Goal: Task Accomplishment & Management: Manage account settings

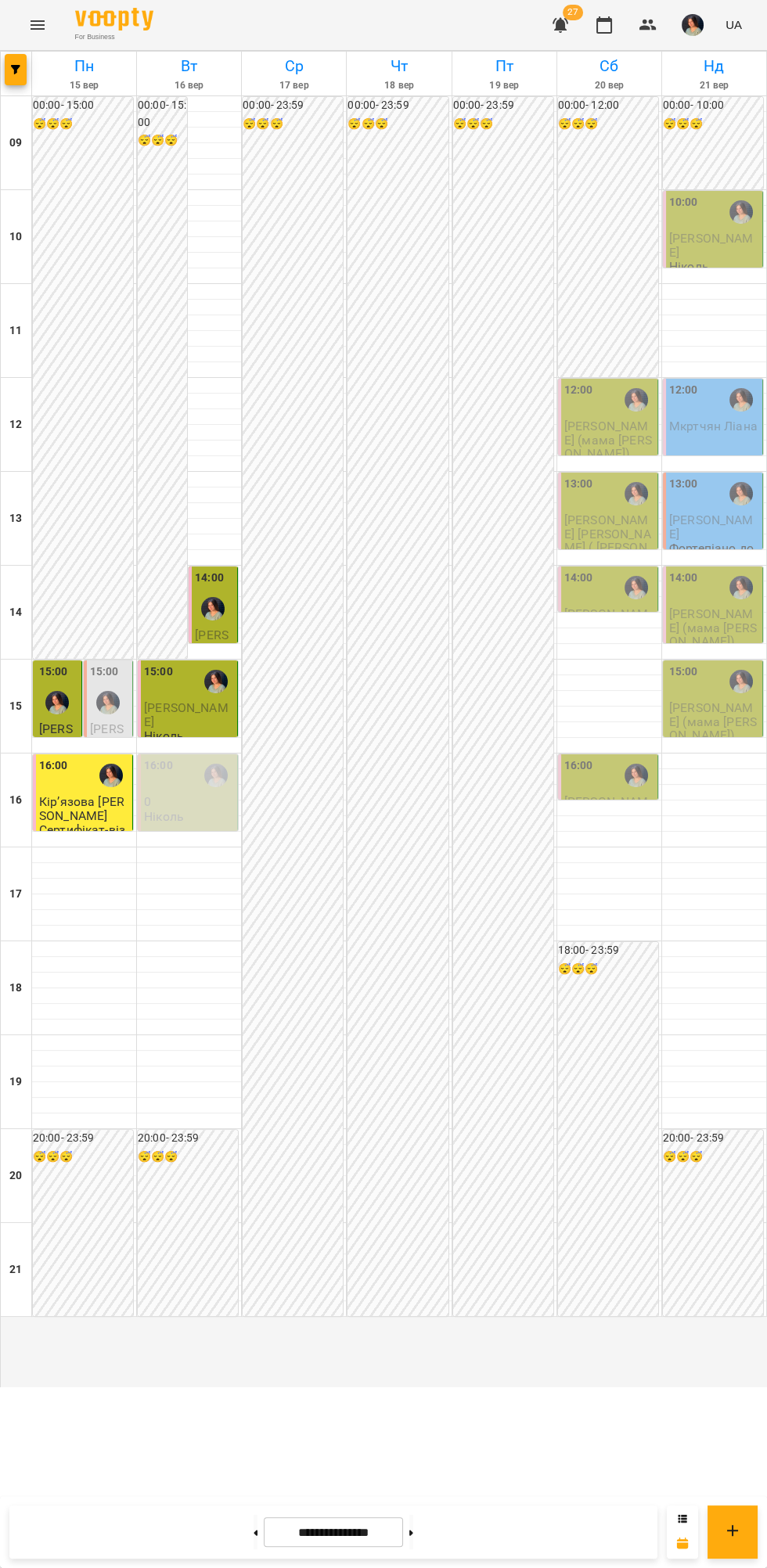
click at [580, 418] on div "12:00" at bounding box center [579, 399] width 29 height 36
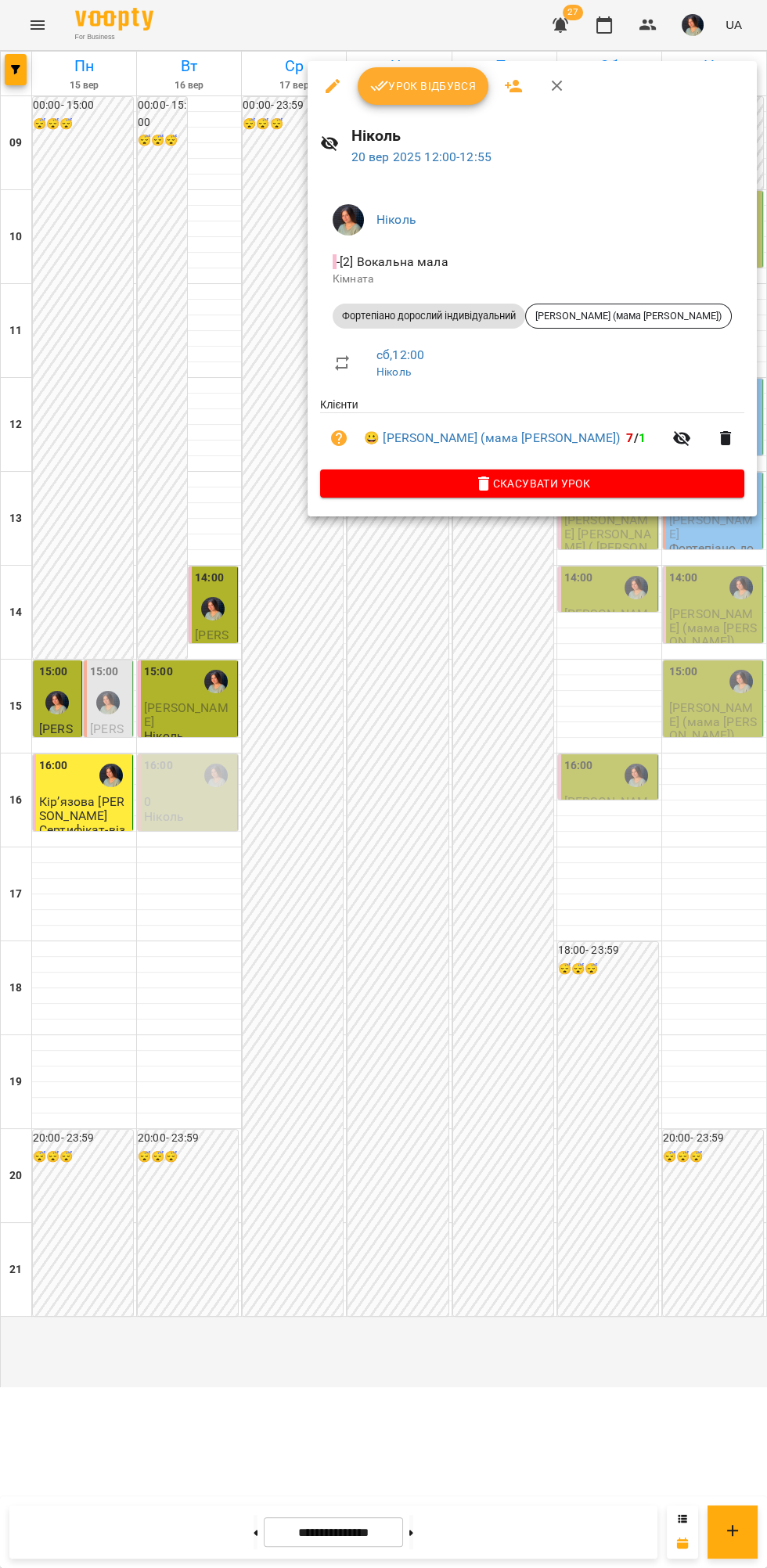
click at [429, 86] on span "Урок відбувся" at bounding box center [423, 86] width 106 height 19
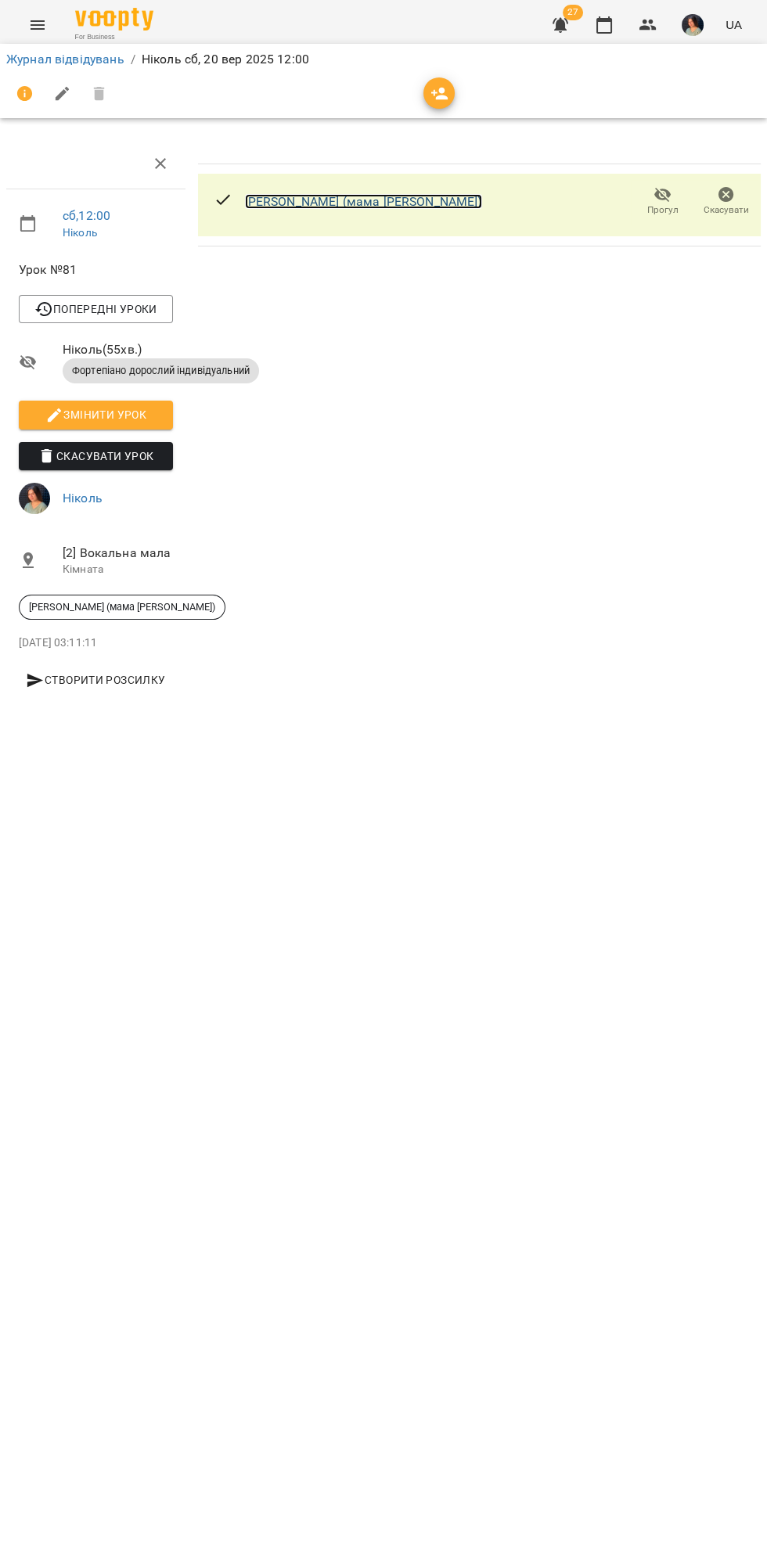
click at [352, 204] on link "[PERSON_NAME] (мама [PERSON_NAME])" at bounding box center [363, 201] width 237 height 15
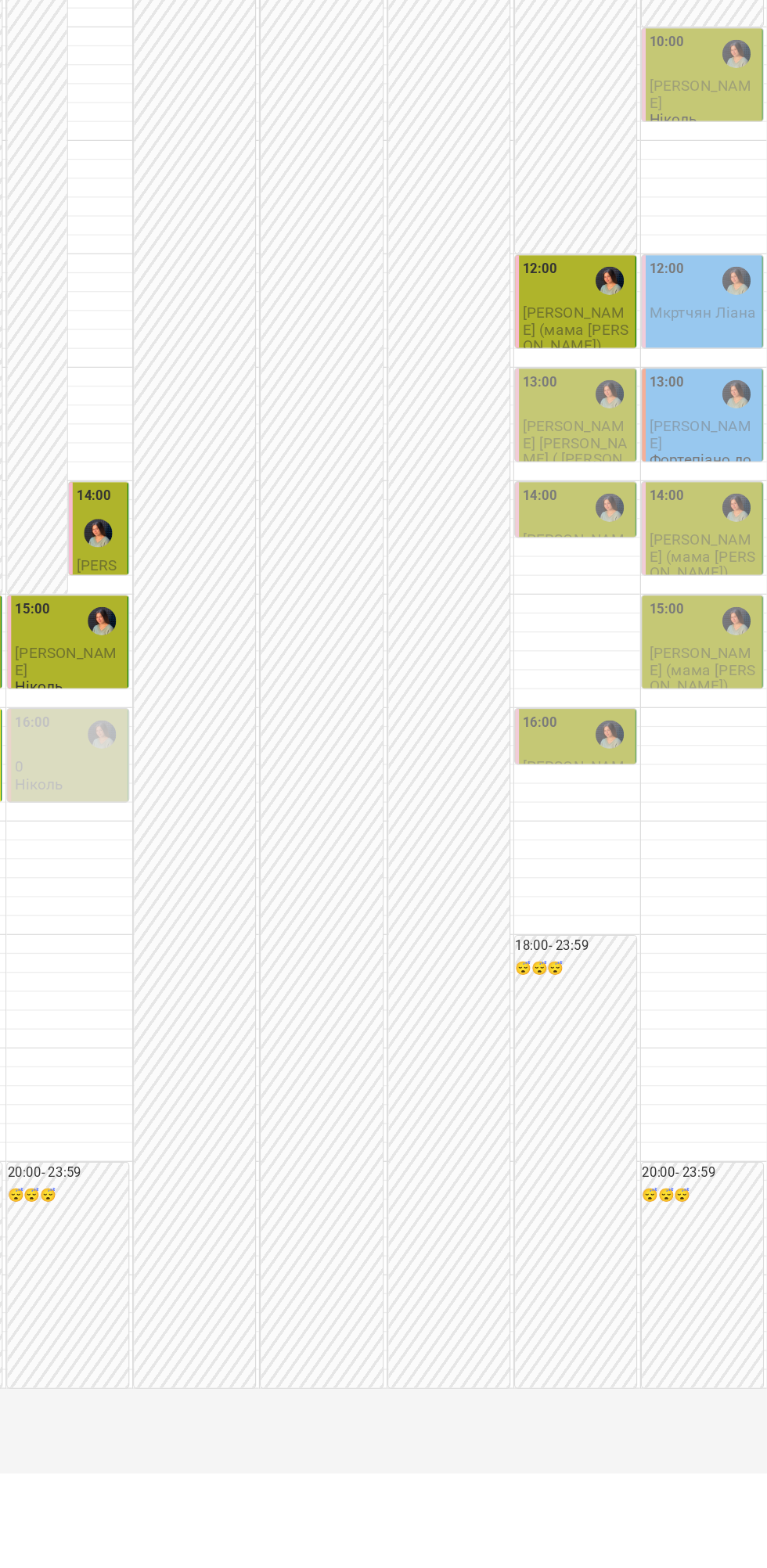
click at [593, 511] on div "13:00" at bounding box center [609, 494] width 90 height 36
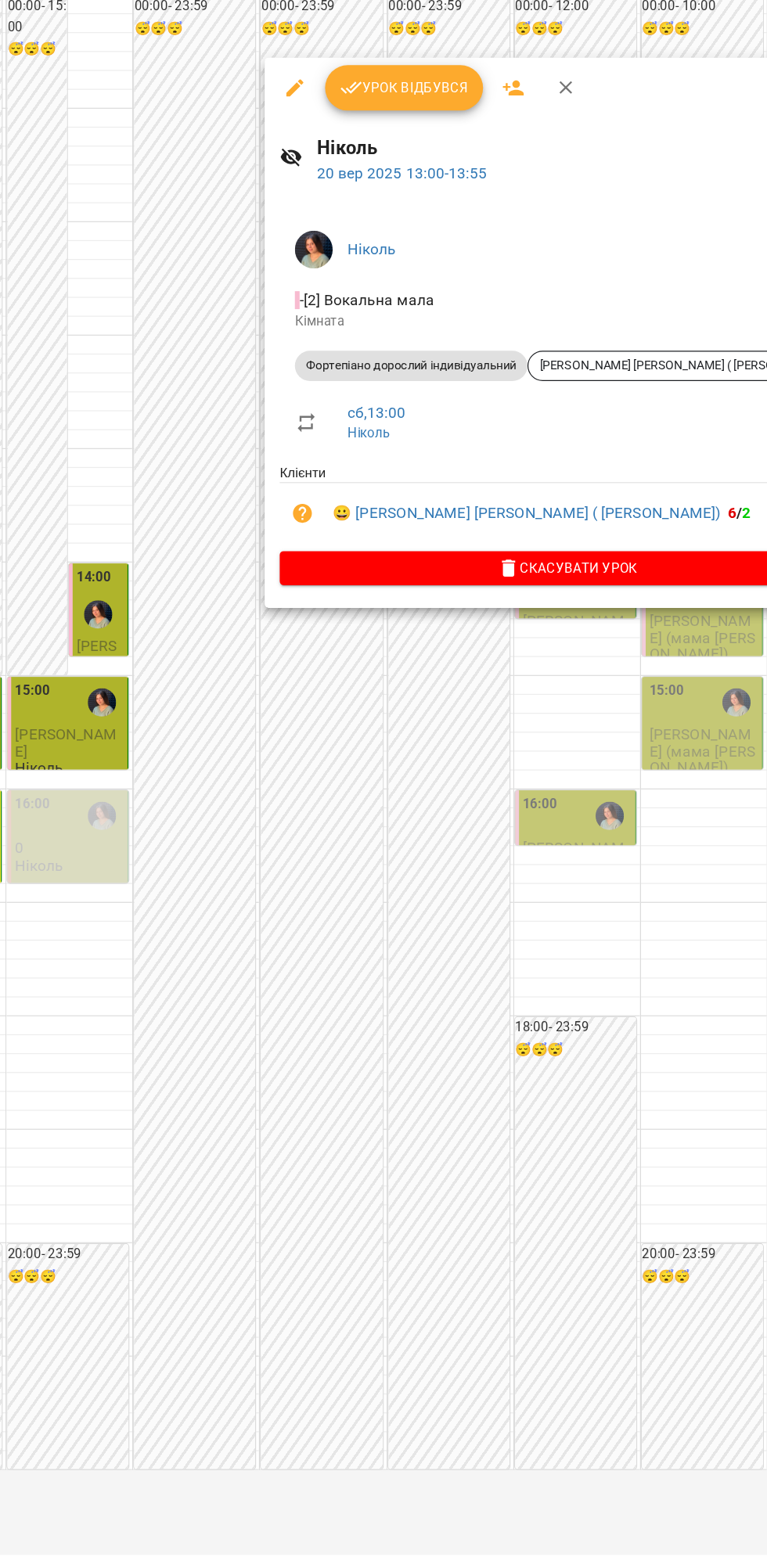
click at [477, 721] on div at bounding box center [384, 784] width 767 height 1568
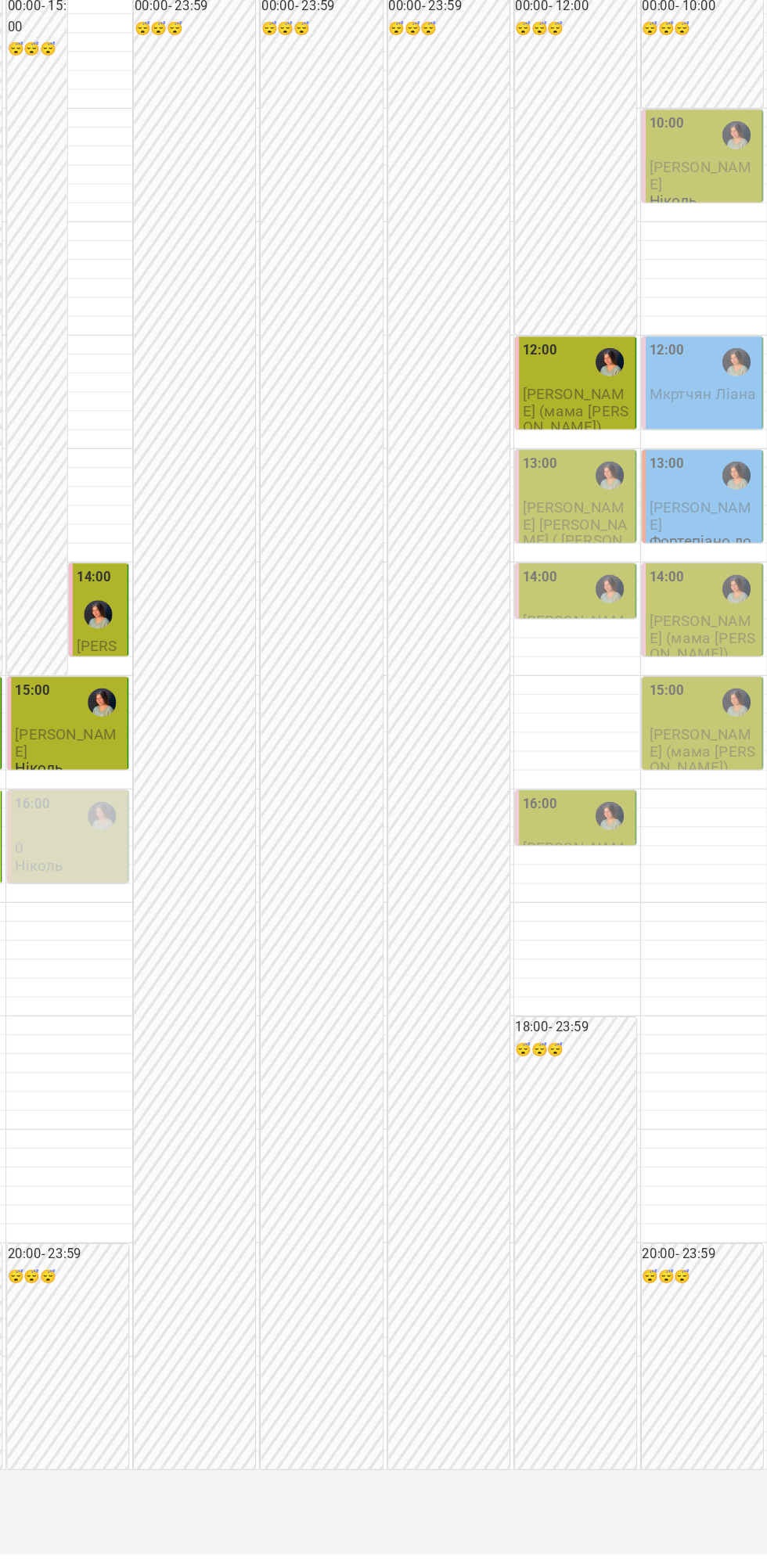
click at [609, 606] on div "14:00" at bounding box center [609, 587] width 90 height 36
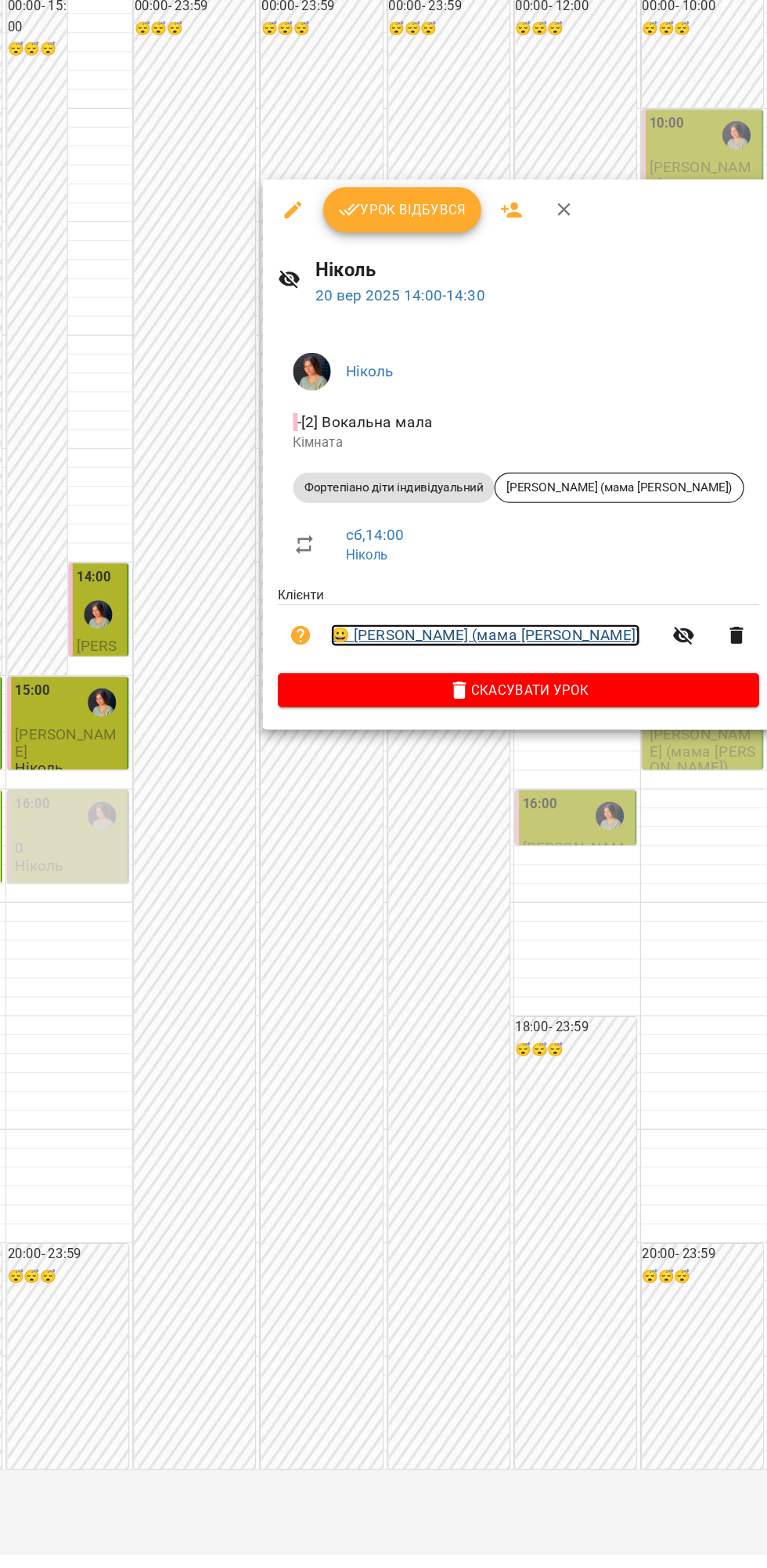
click at [480, 623] on link "😀 [PERSON_NAME] (мама [PERSON_NAME])" at bounding box center [533, 625] width 256 height 19
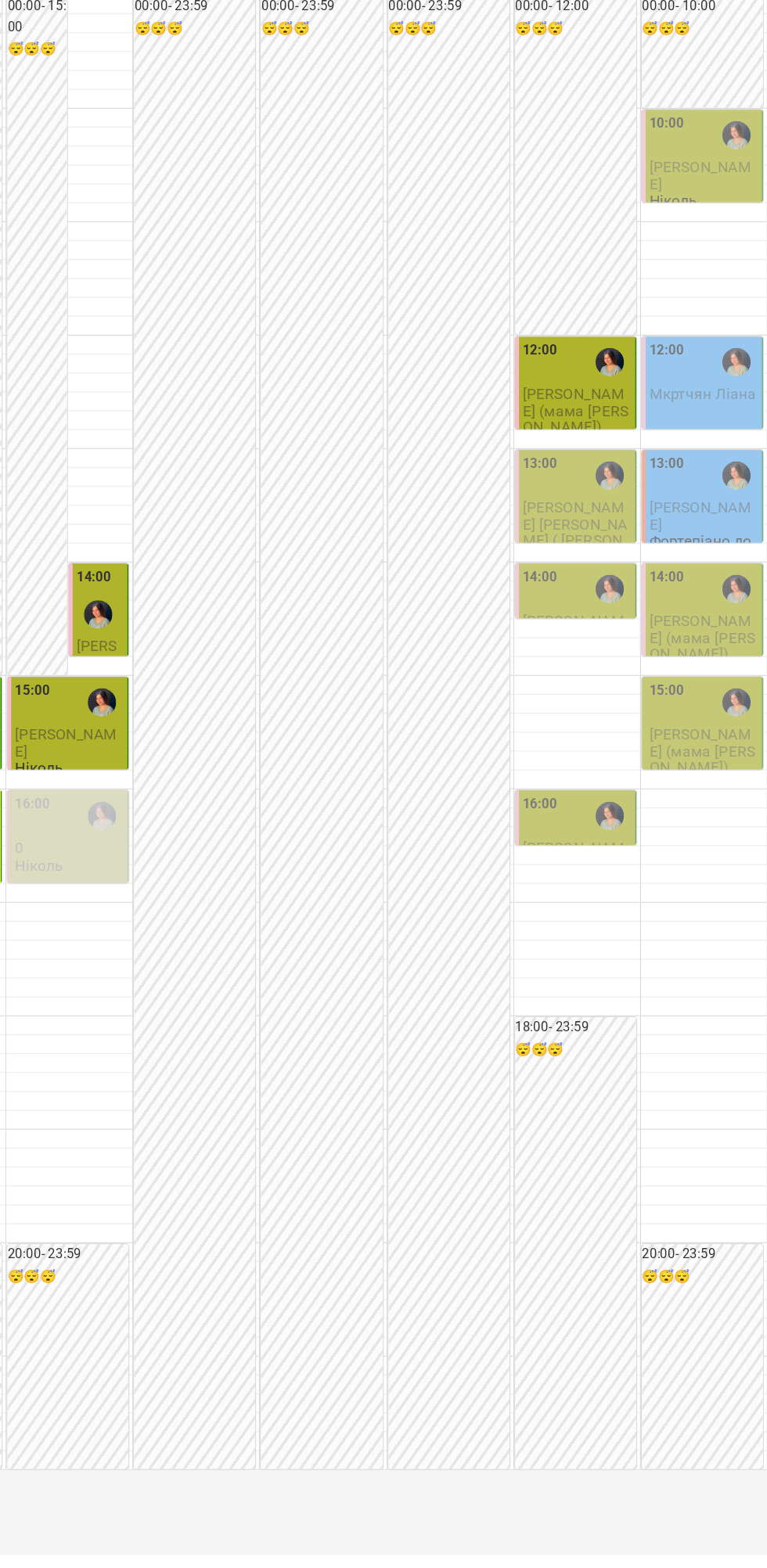
click at [581, 775] on label "16:00" at bounding box center [579, 766] width 29 height 18
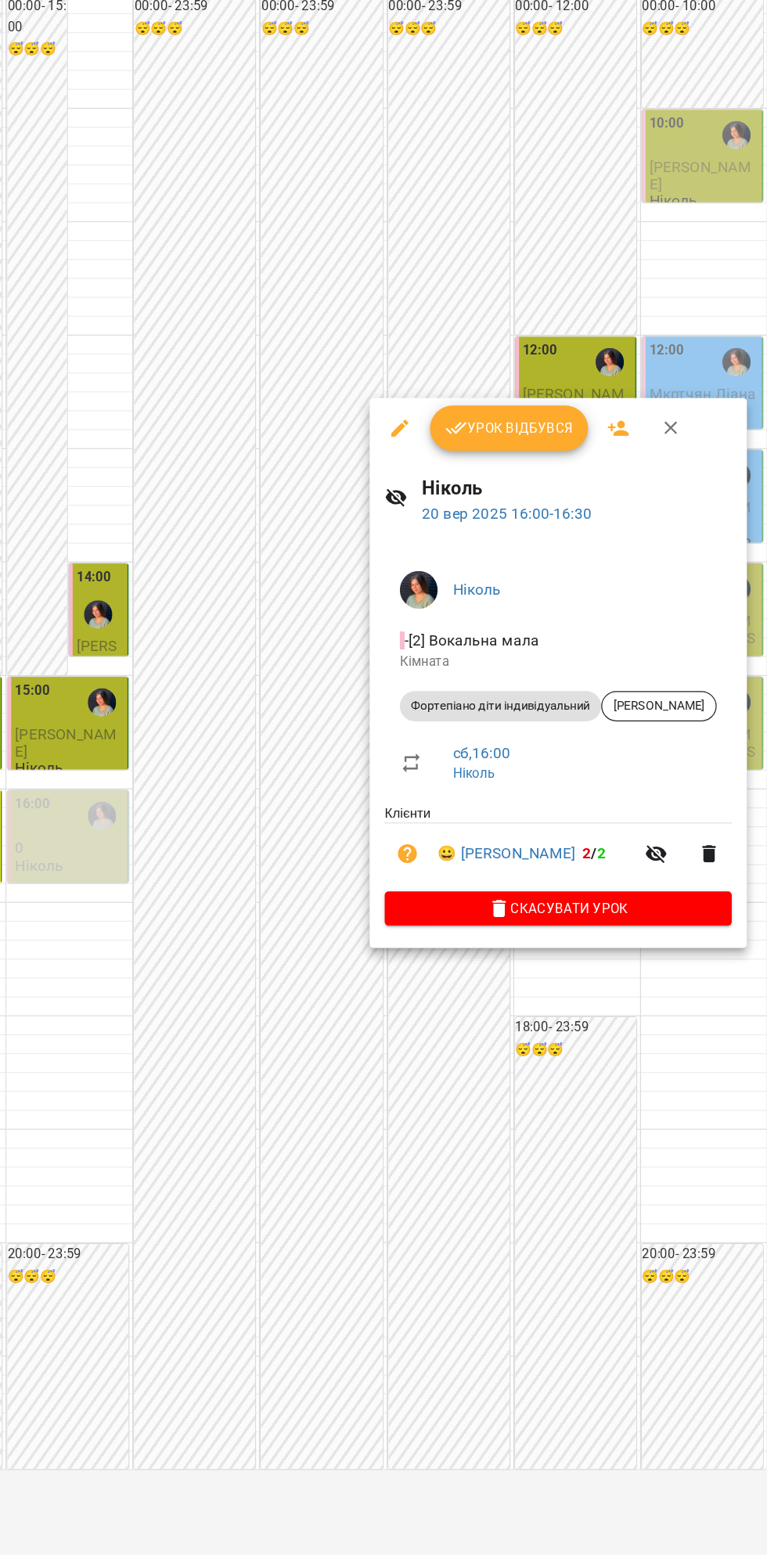
click at [629, 1186] on div at bounding box center [384, 784] width 767 height 1568
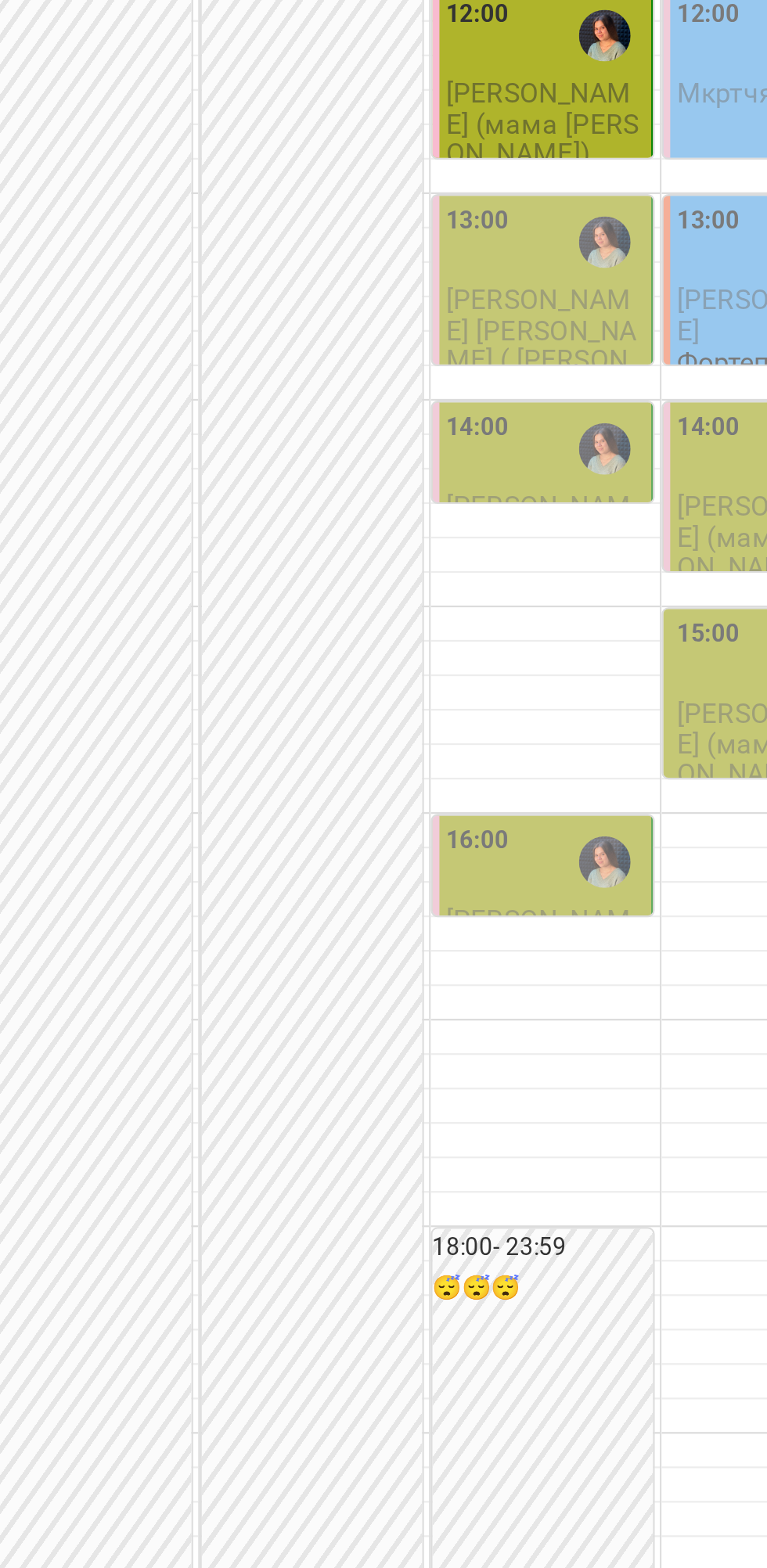
click at [626, 787] on img "Ніколь" at bounding box center [636, 776] width 23 height 23
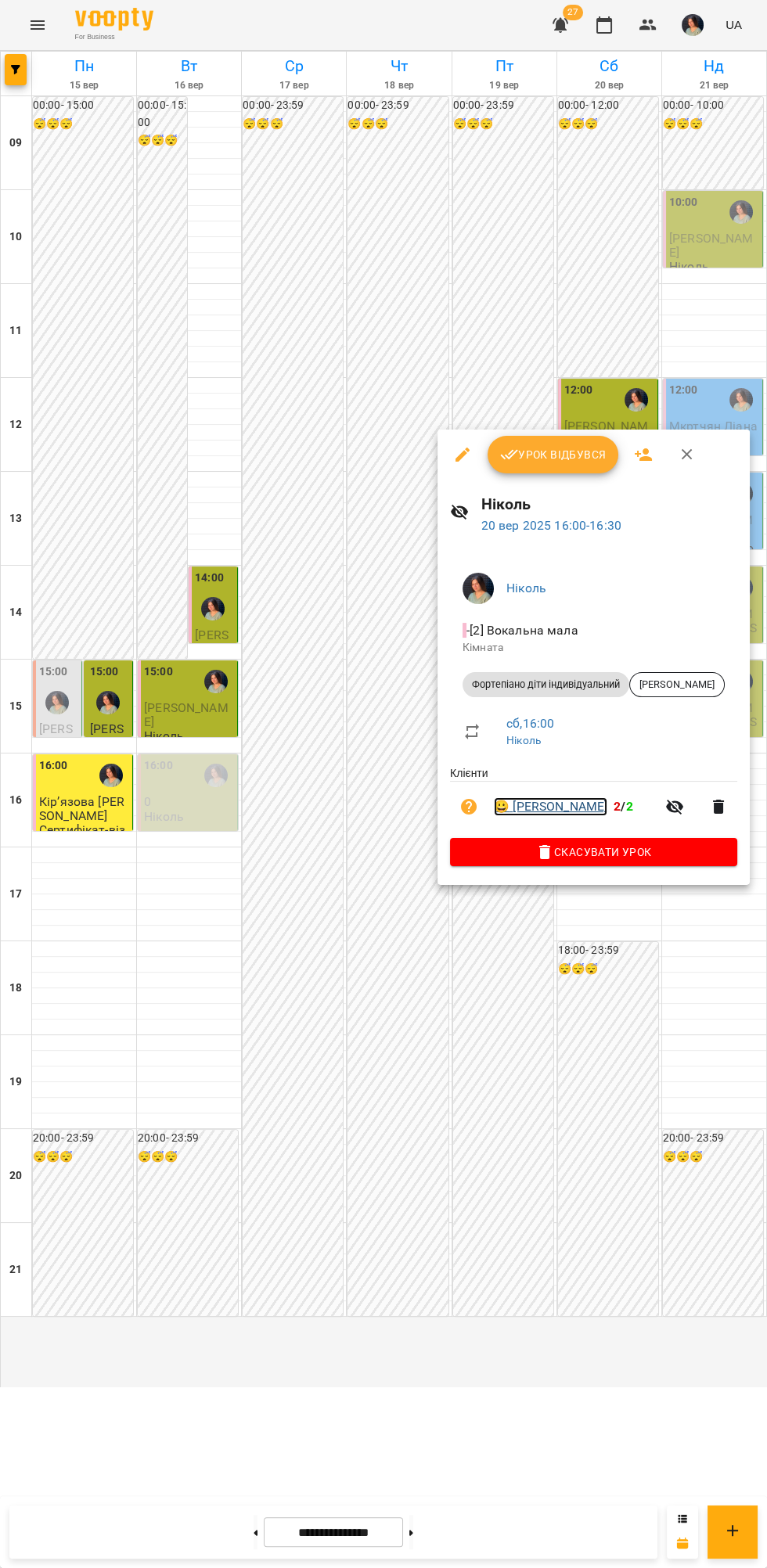
click at [559, 808] on link "😀 [PERSON_NAME]" at bounding box center [550, 806] width 113 height 19
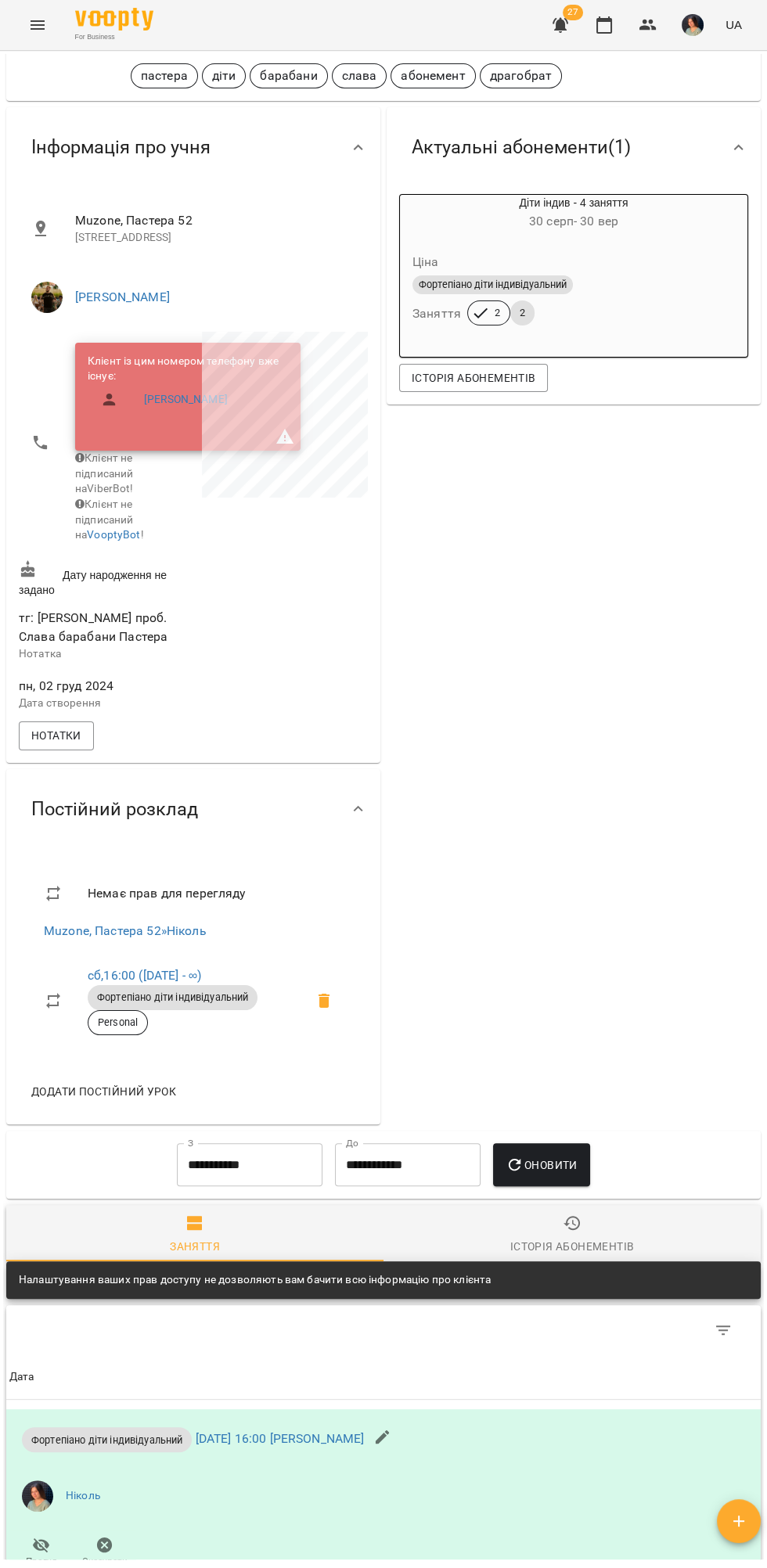
scroll to position [71, 0]
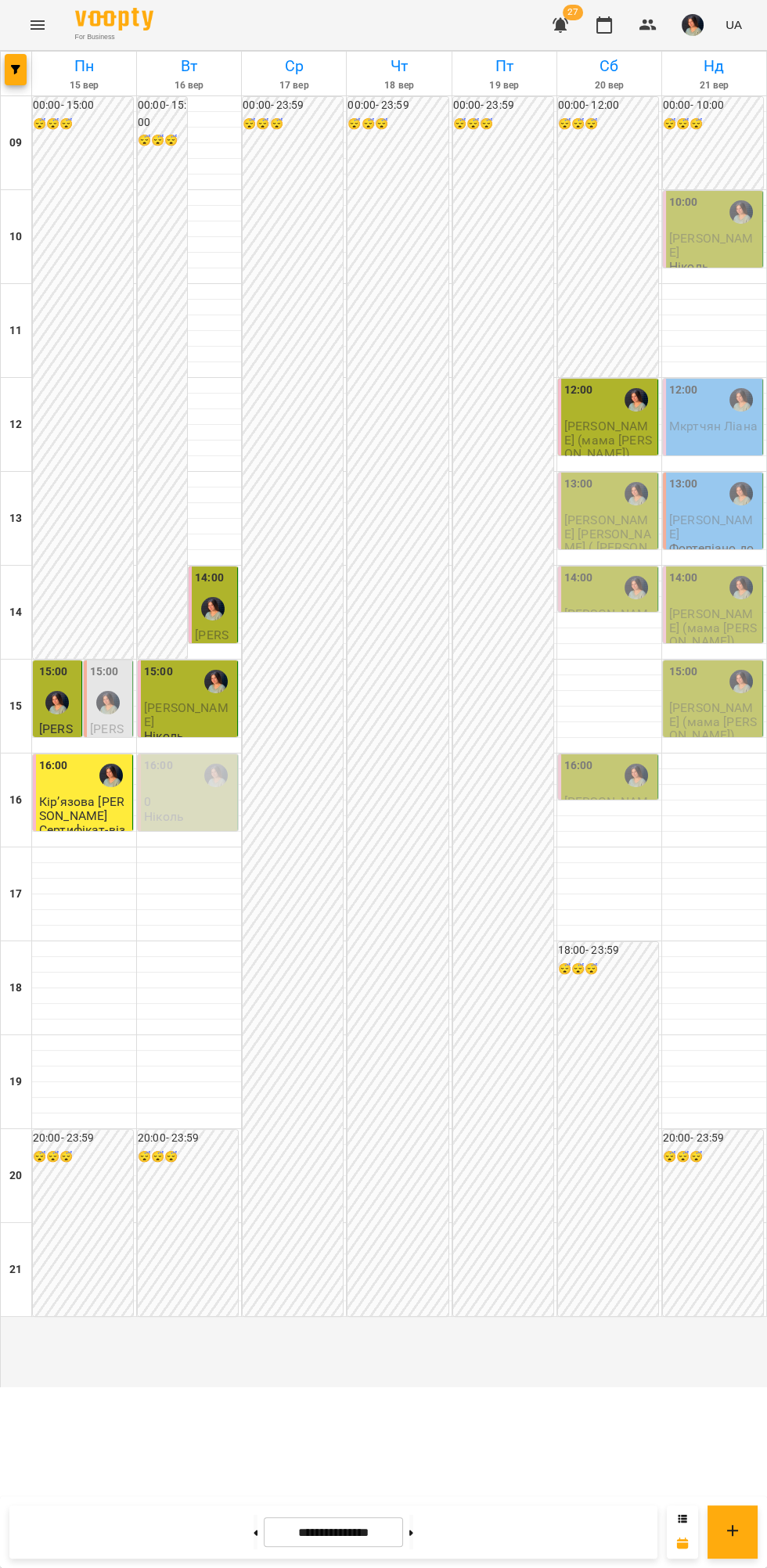
click at [611, 606] on div "14:00" at bounding box center [609, 587] width 90 height 36
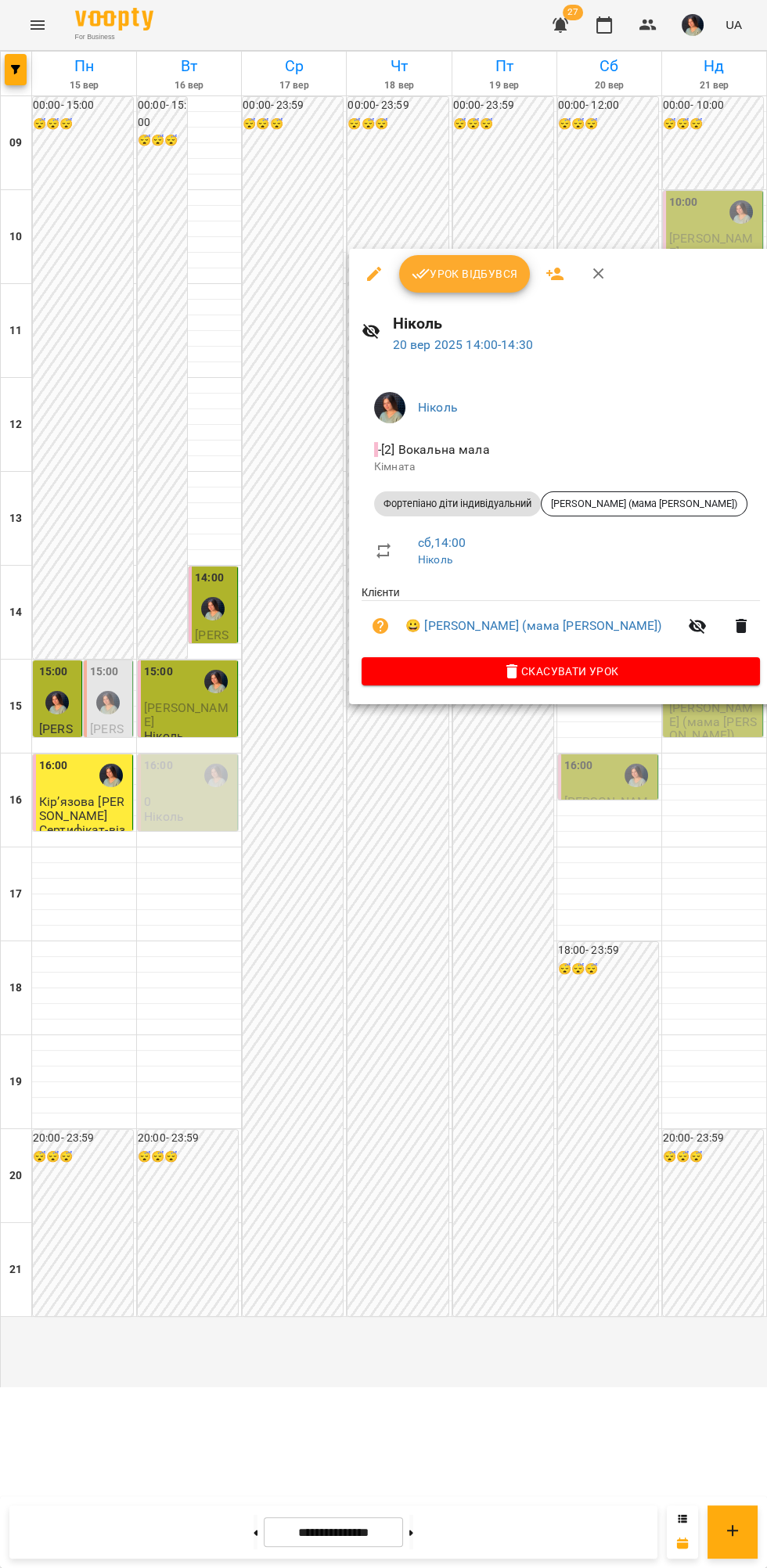
click at [469, 273] on span "Урок відбувся" at bounding box center [464, 273] width 106 height 19
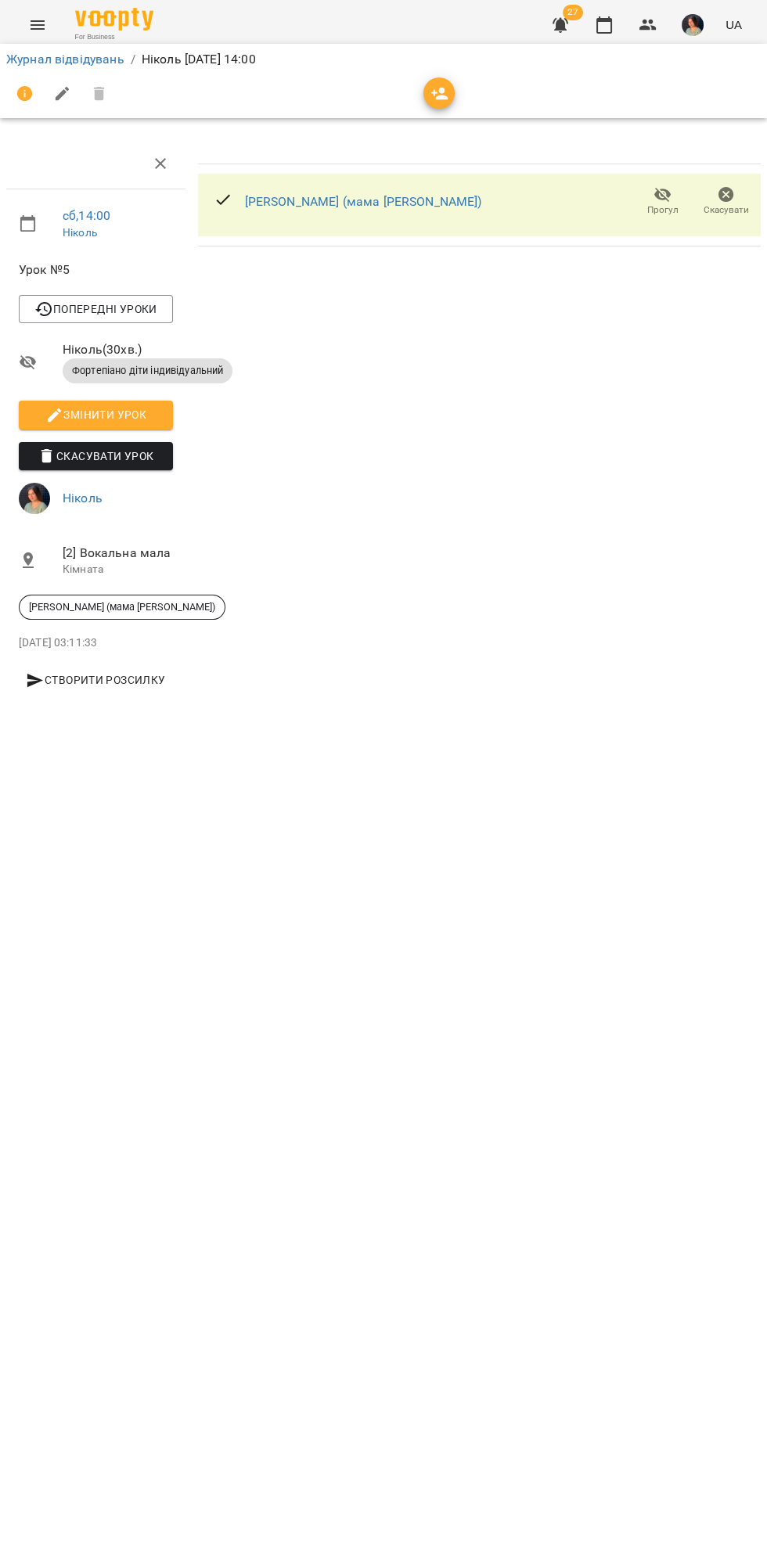
scroll to position [0, 6]
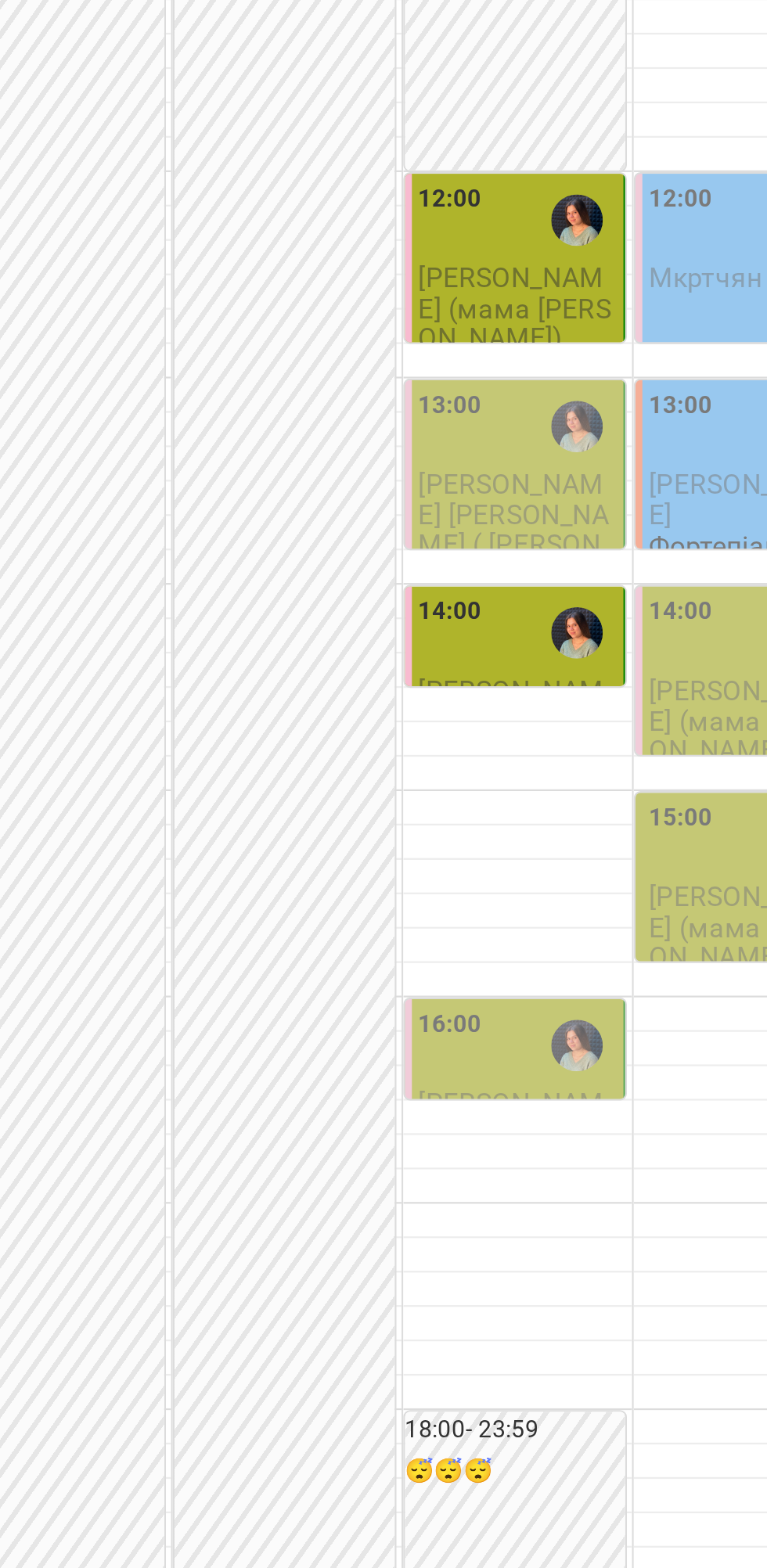
click at [603, 793] on div "16:00" at bounding box center [609, 775] width 90 height 36
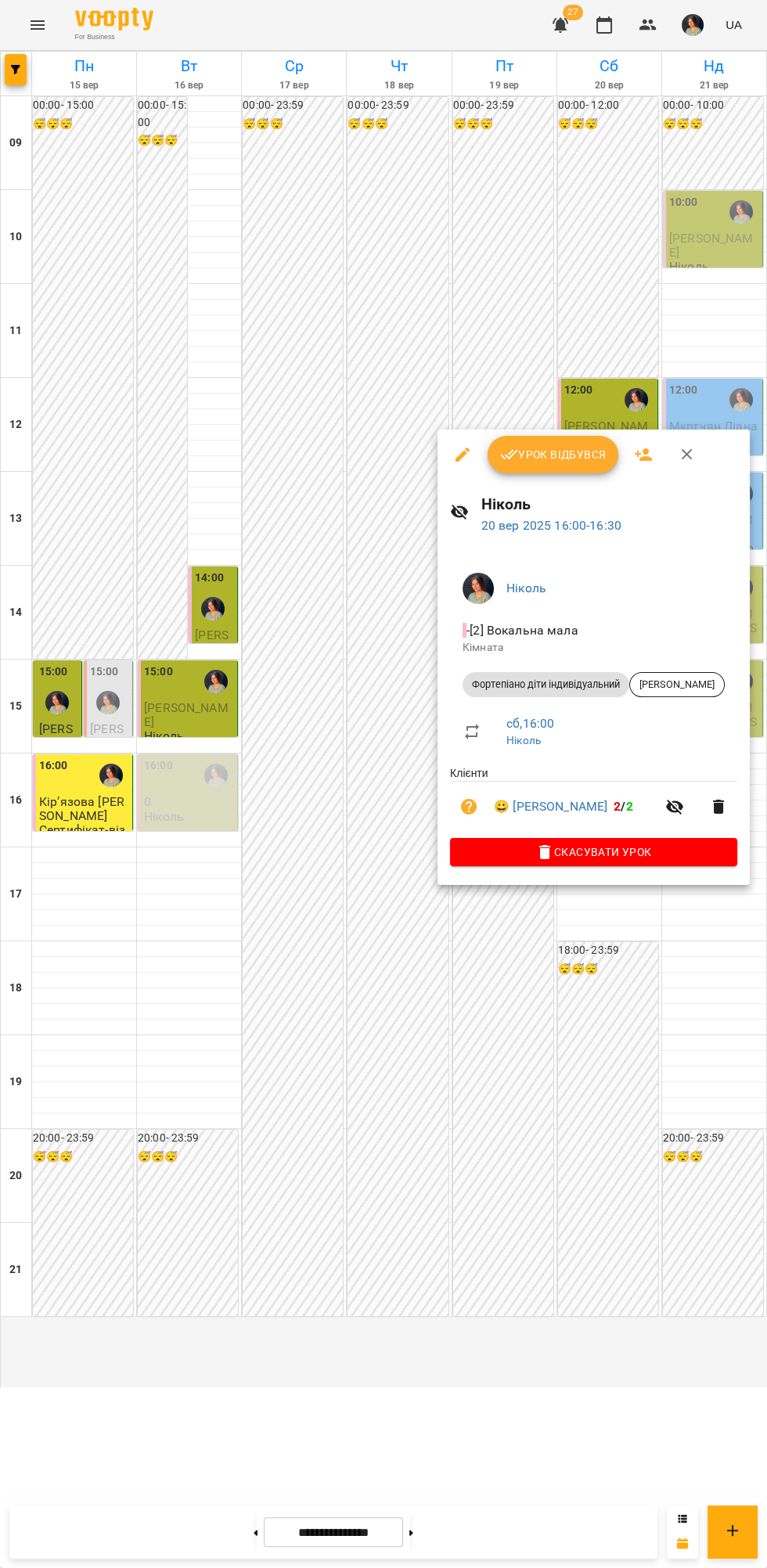
click at [551, 460] on span "Урок відбувся" at bounding box center [552, 454] width 106 height 19
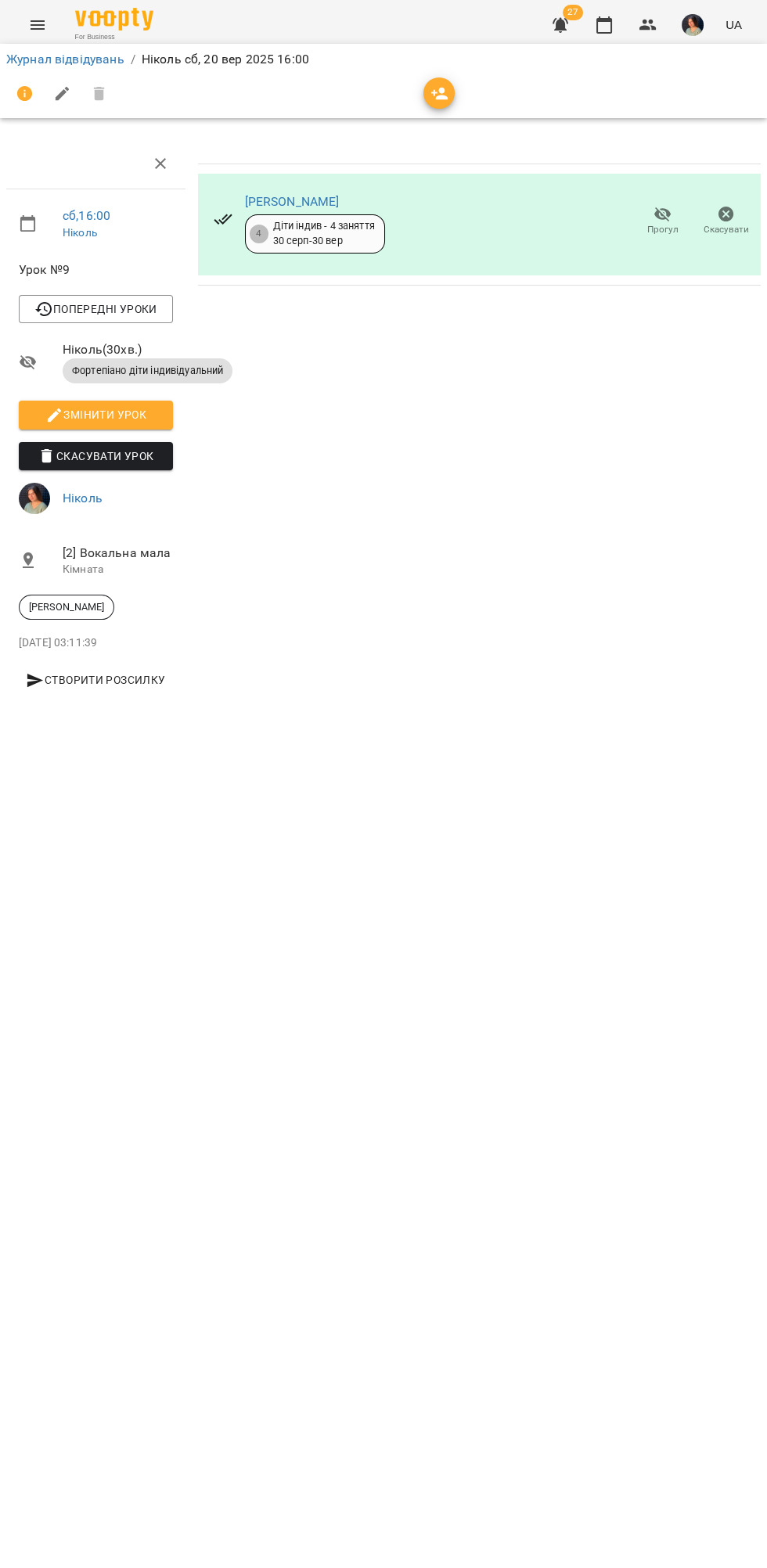
scroll to position [0, 6]
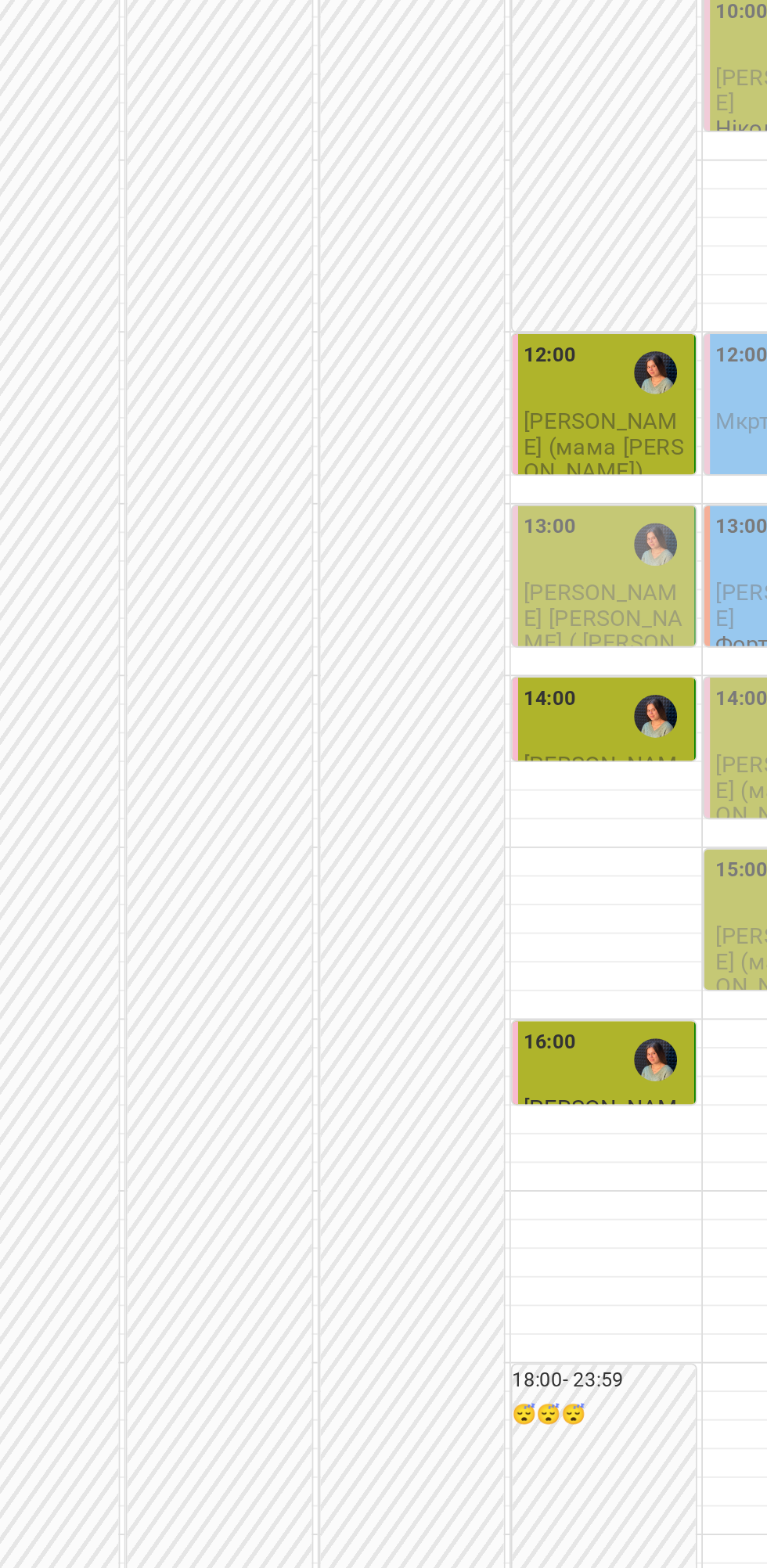
click at [617, 511] on div "13:00" at bounding box center [609, 494] width 90 height 36
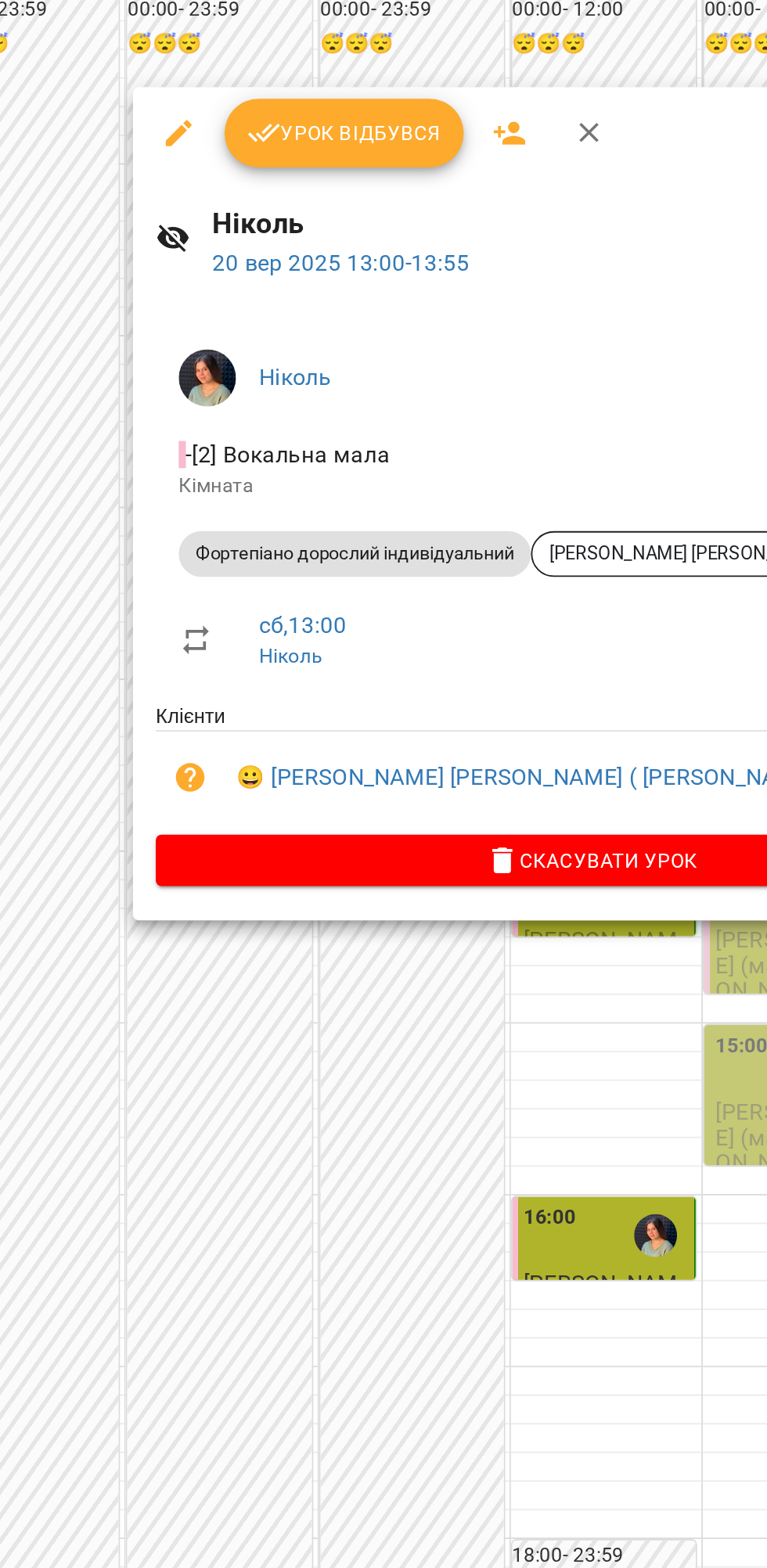
click at [476, 171] on span "Урок відбувся" at bounding box center [465, 173] width 106 height 19
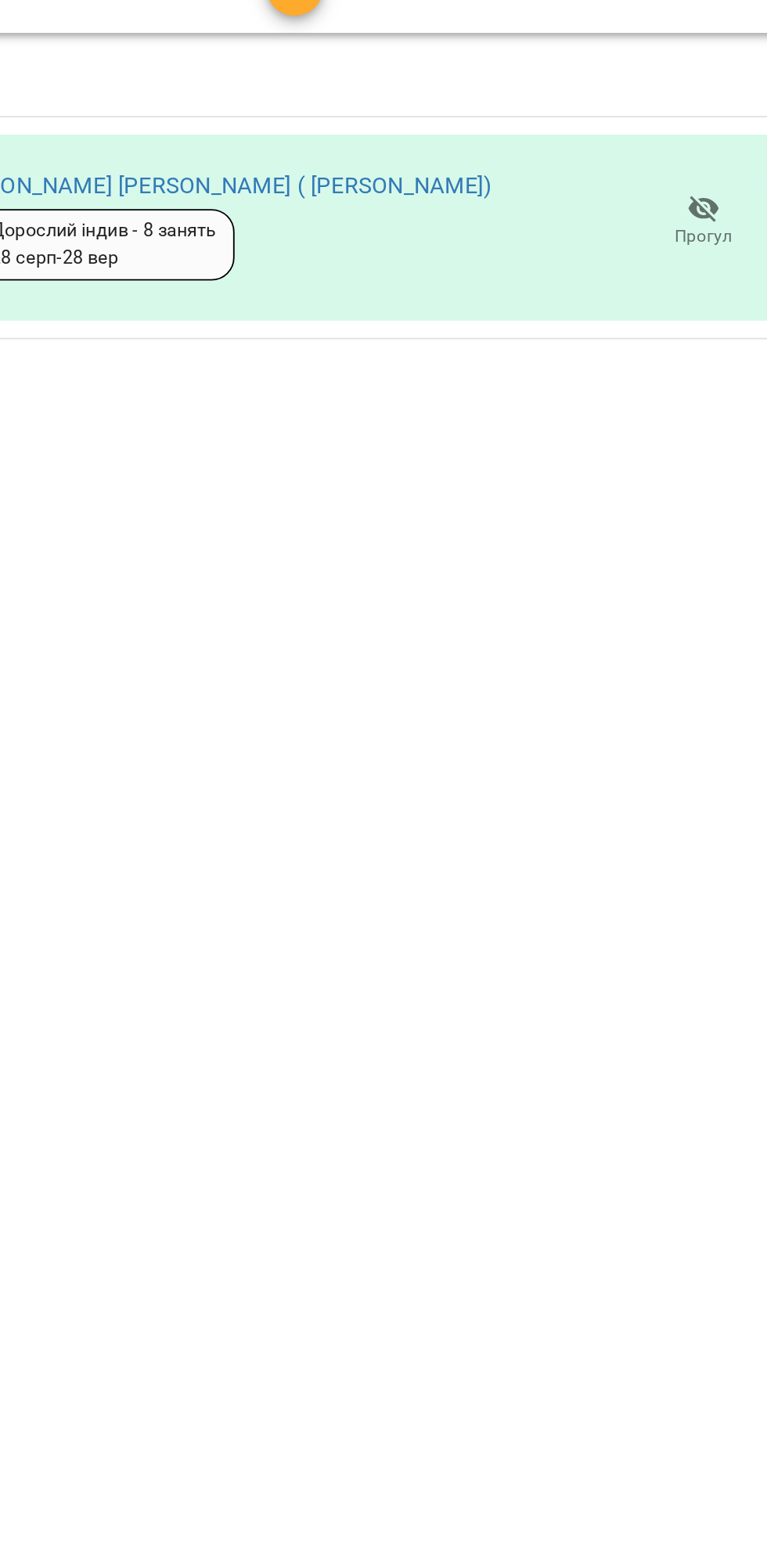
scroll to position [0, 6]
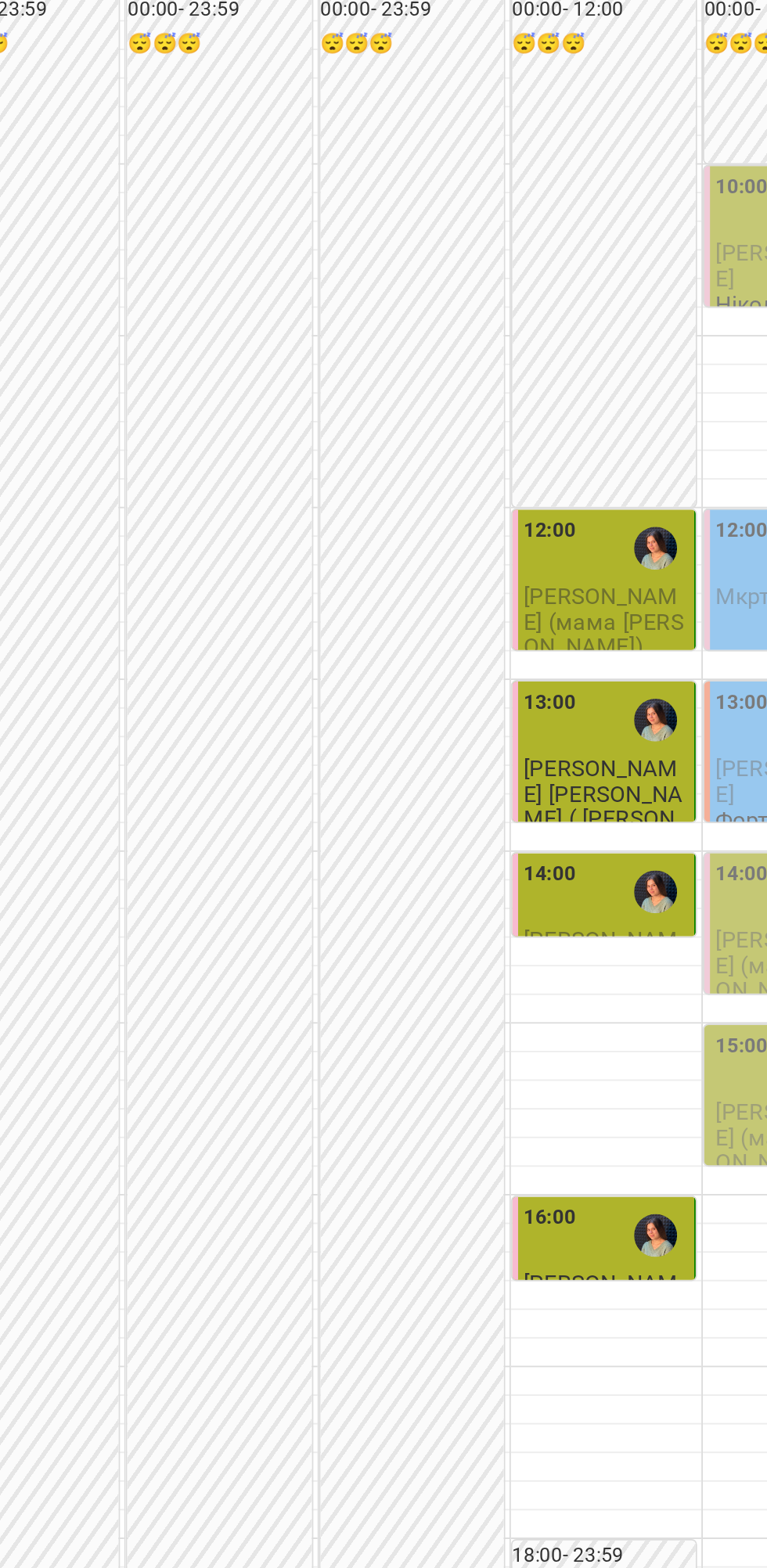
click at [614, 606] on div "14:00" at bounding box center [609, 587] width 90 height 36
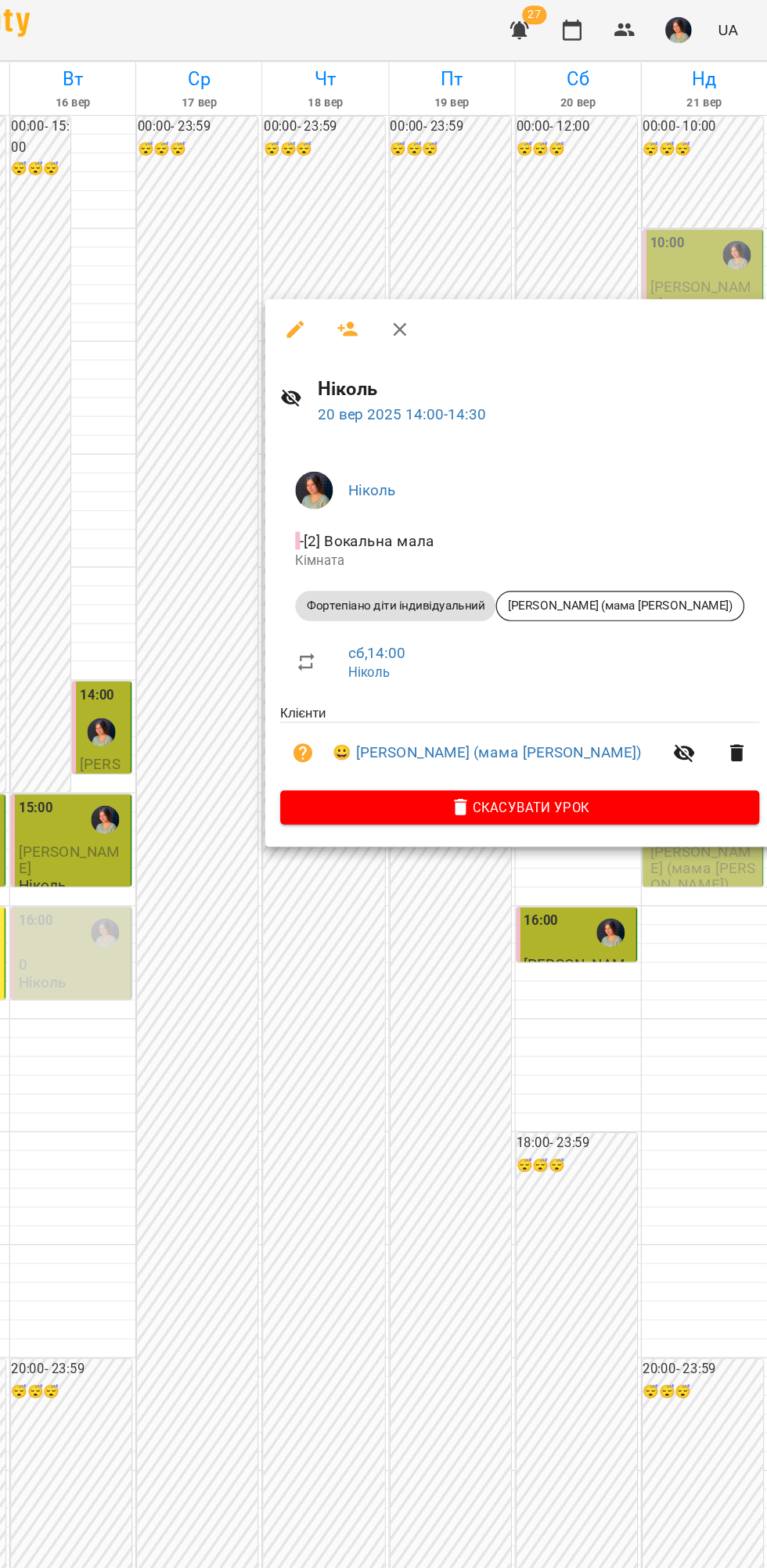
click at [631, 1025] on div at bounding box center [384, 784] width 767 height 1568
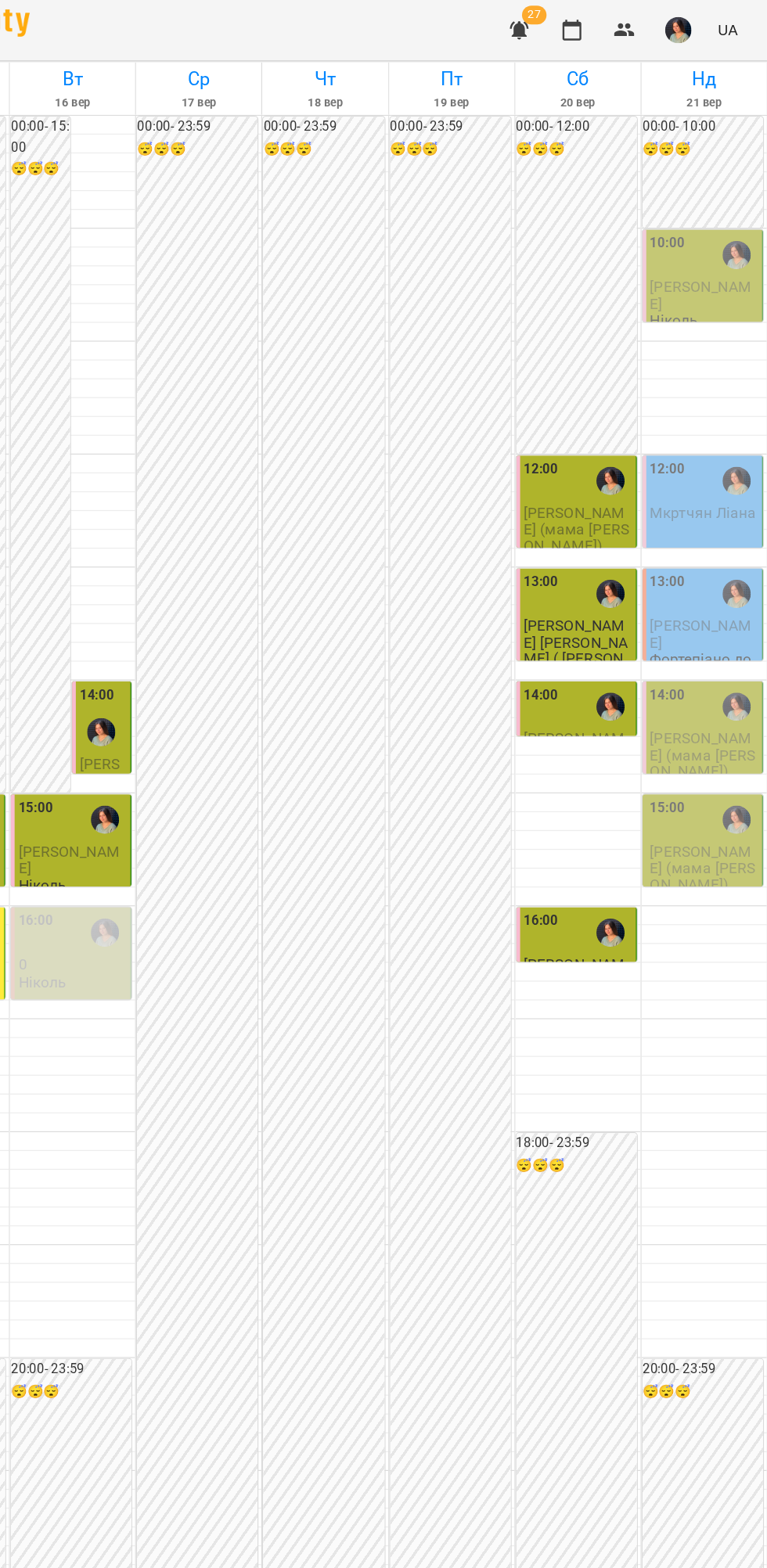
click at [604, 793] on div "16:00" at bounding box center [609, 775] width 90 height 36
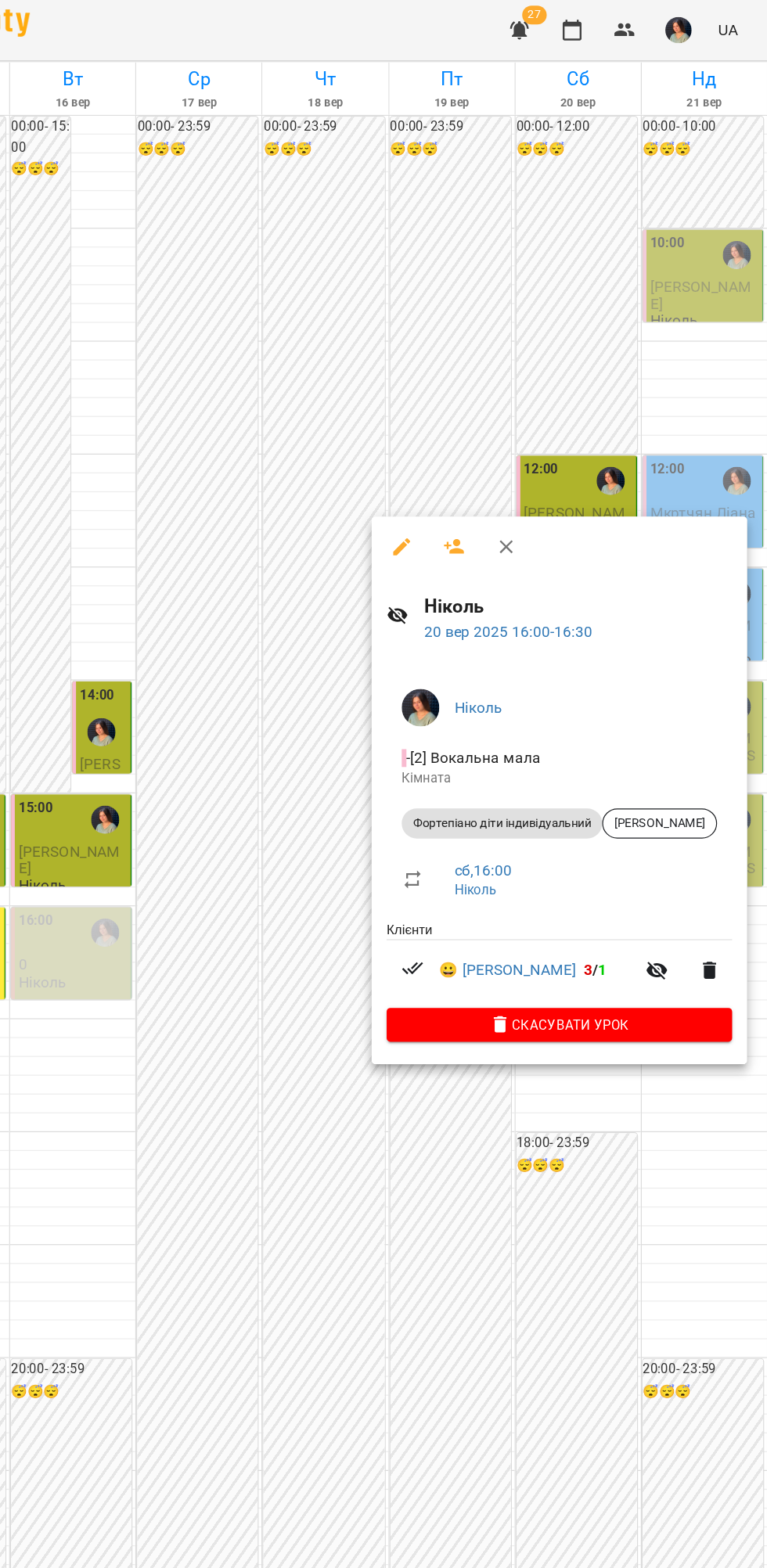
click at [639, 959] on div at bounding box center [384, 784] width 767 height 1568
